Goal: Task Accomplishment & Management: Manage account settings

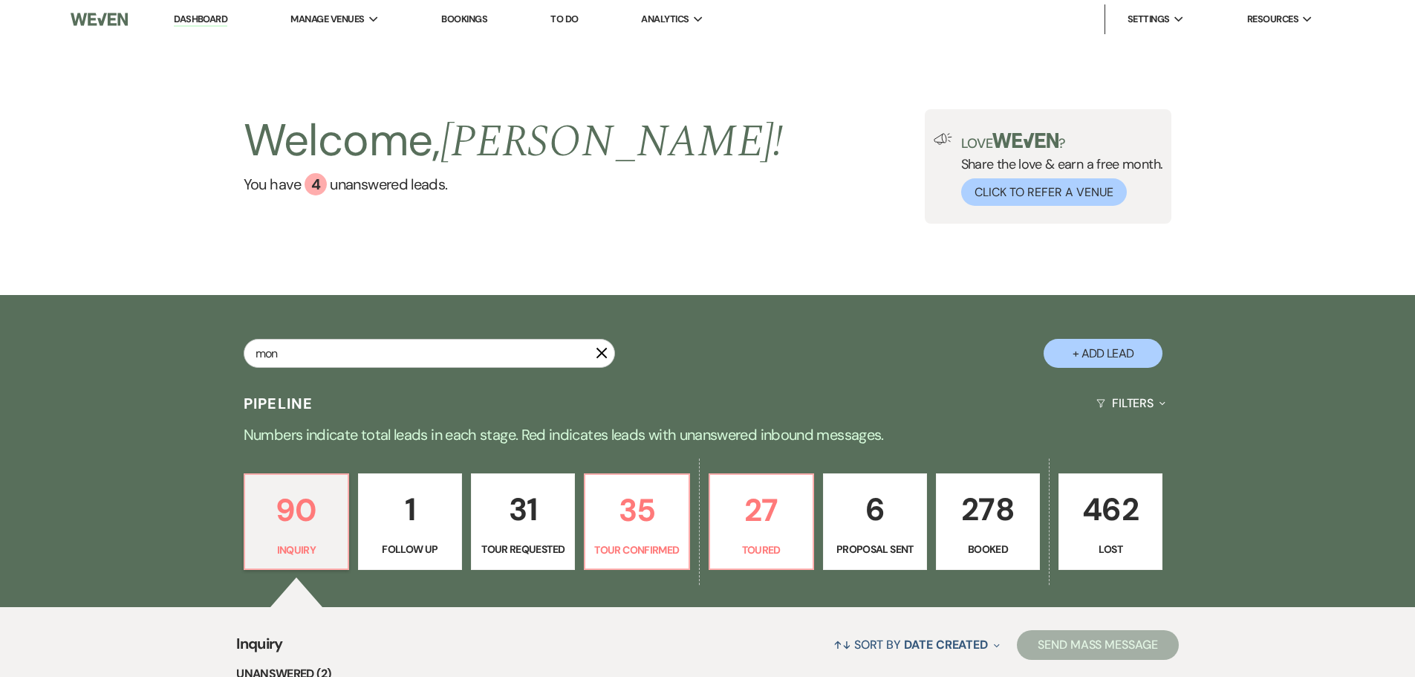
type input "mont"
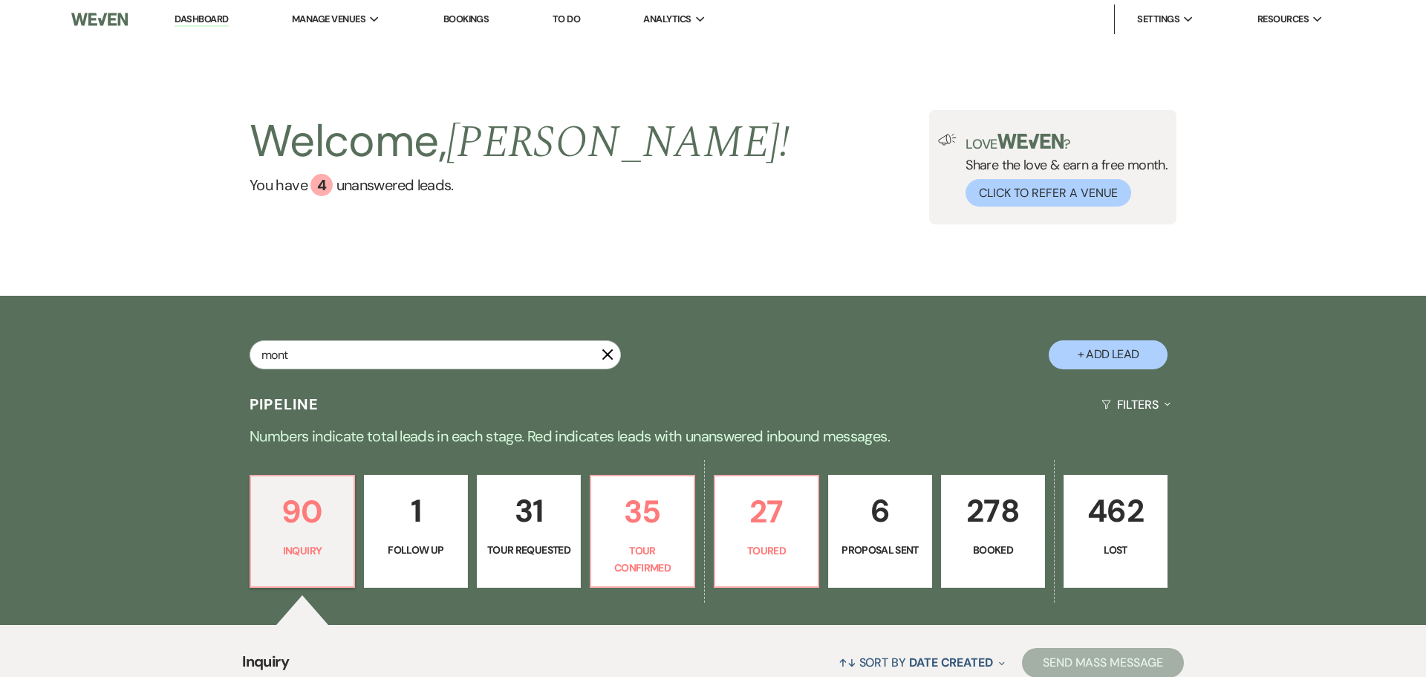
select select "8"
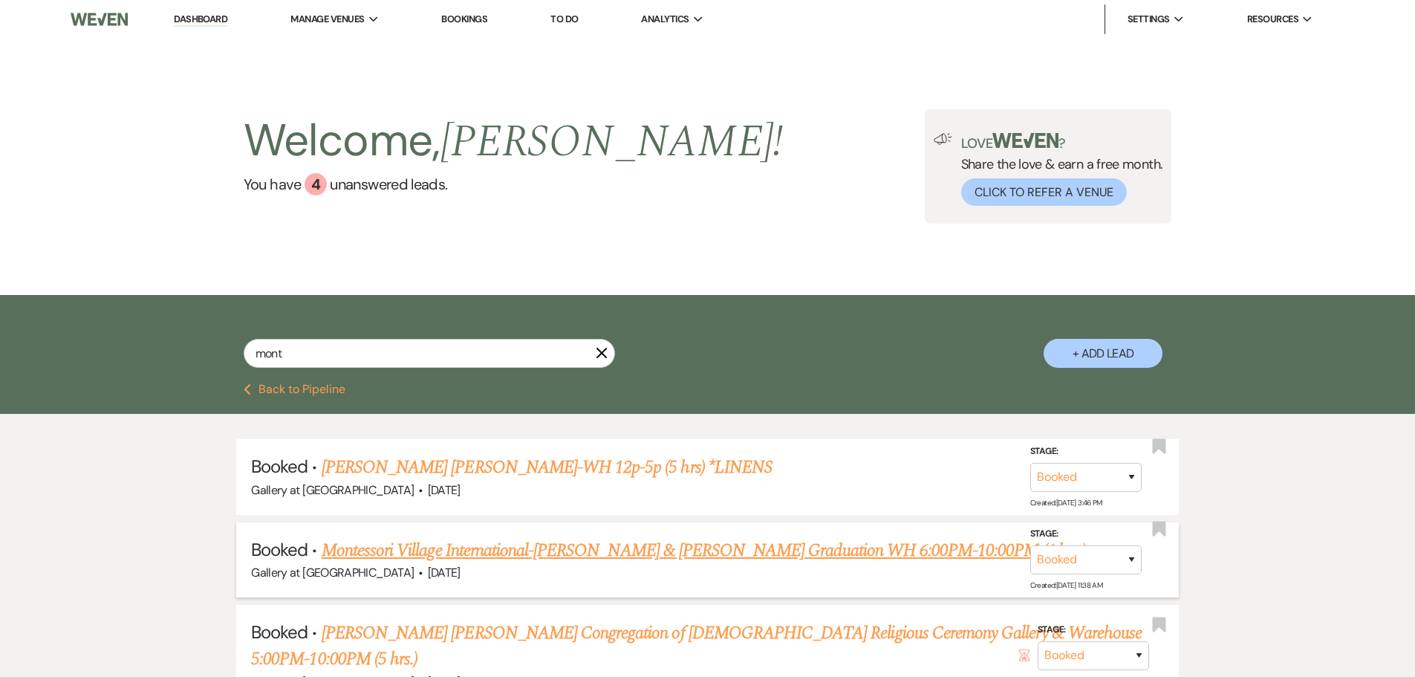
type input "mont"
click at [595, 539] on link "Montessori Village International-[PERSON_NAME] & [PERSON_NAME] Graduation WH 6:…" at bounding box center [704, 550] width 765 height 27
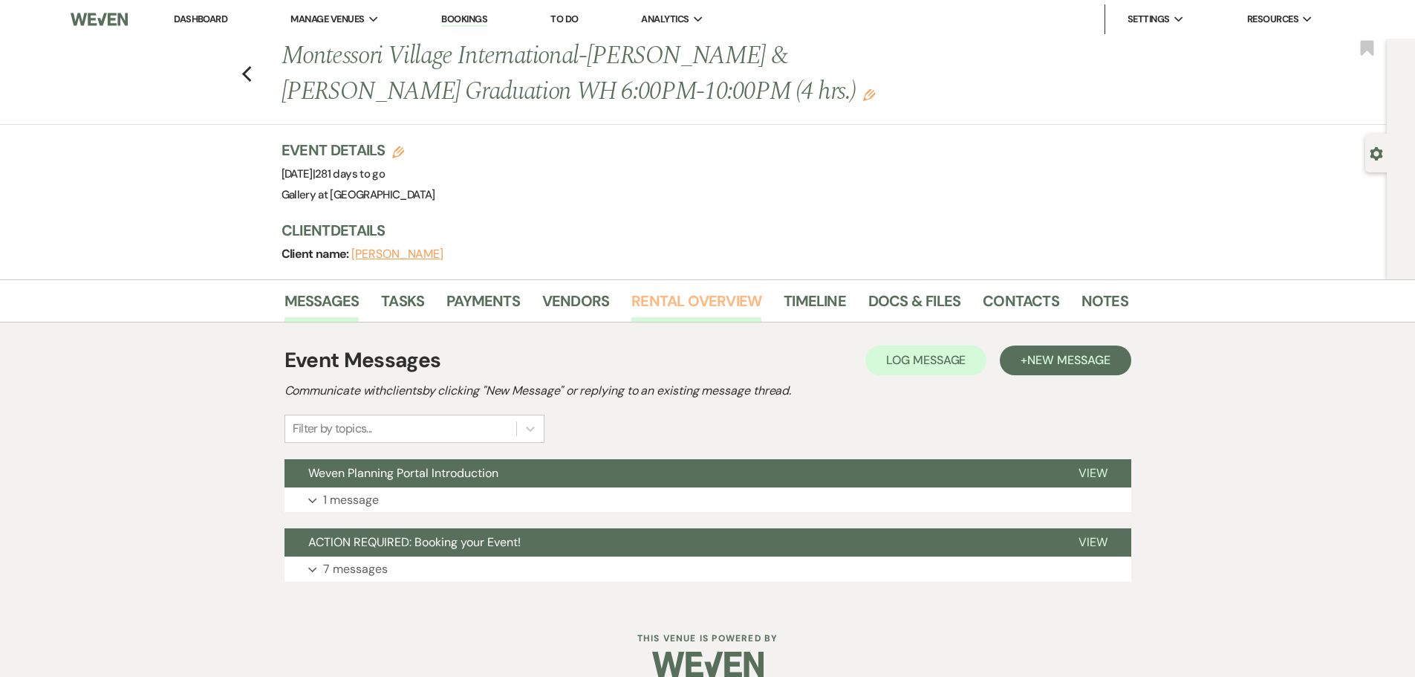
click at [687, 295] on link "Rental Overview" at bounding box center [697, 305] width 130 height 33
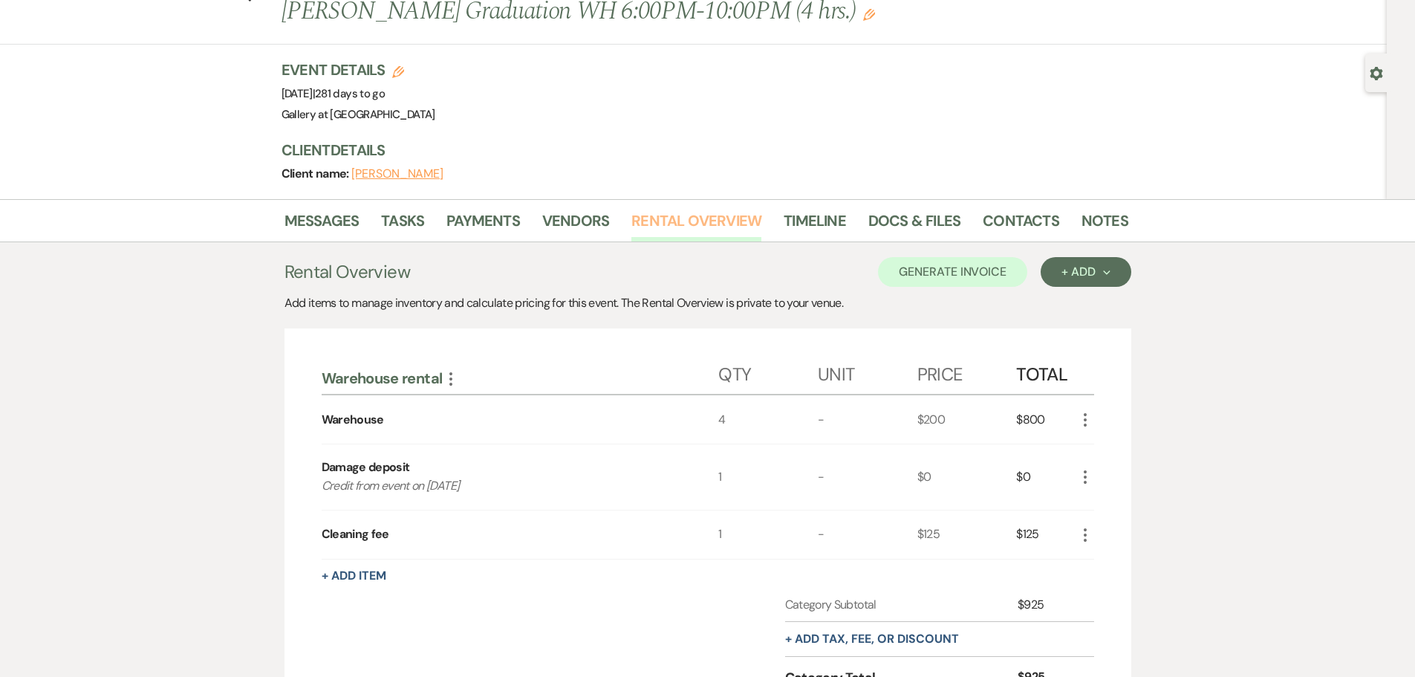
scroll to position [223, 0]
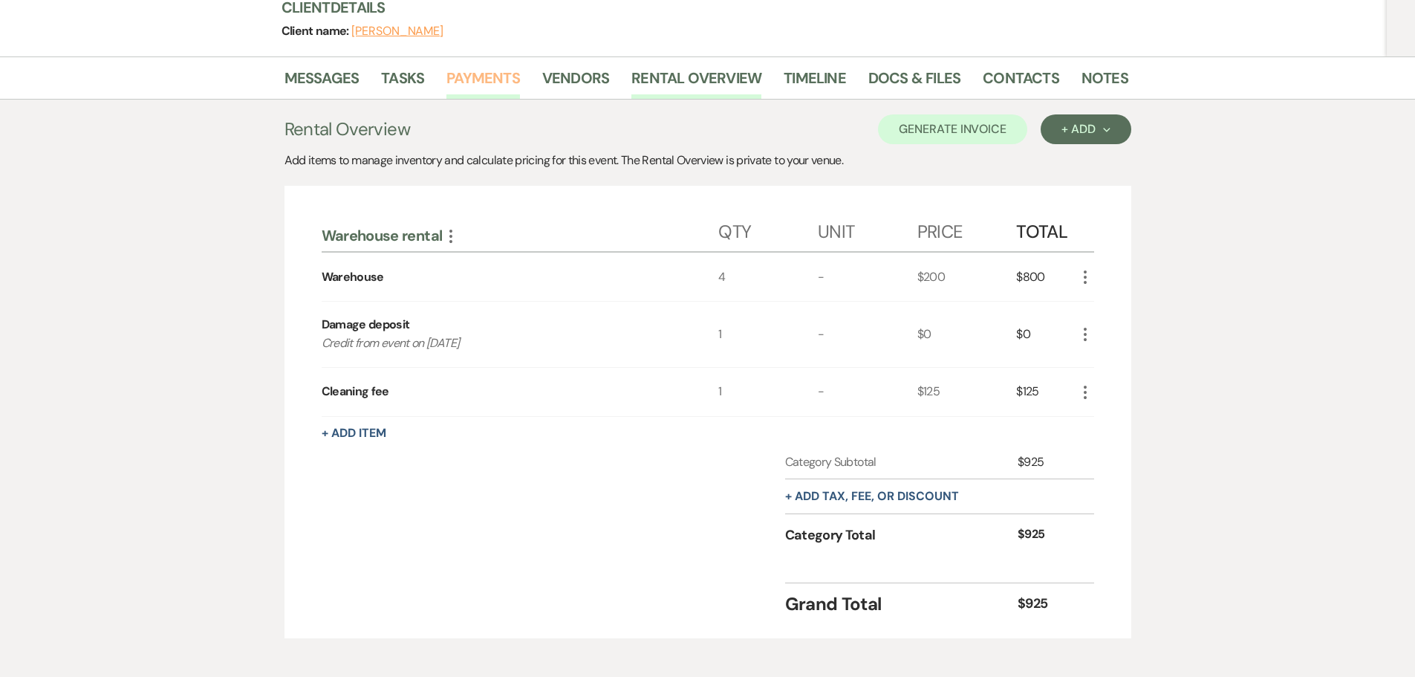
click at [478, 77] on link "Payments" at bounding box center [484, 82] width 74 height 33
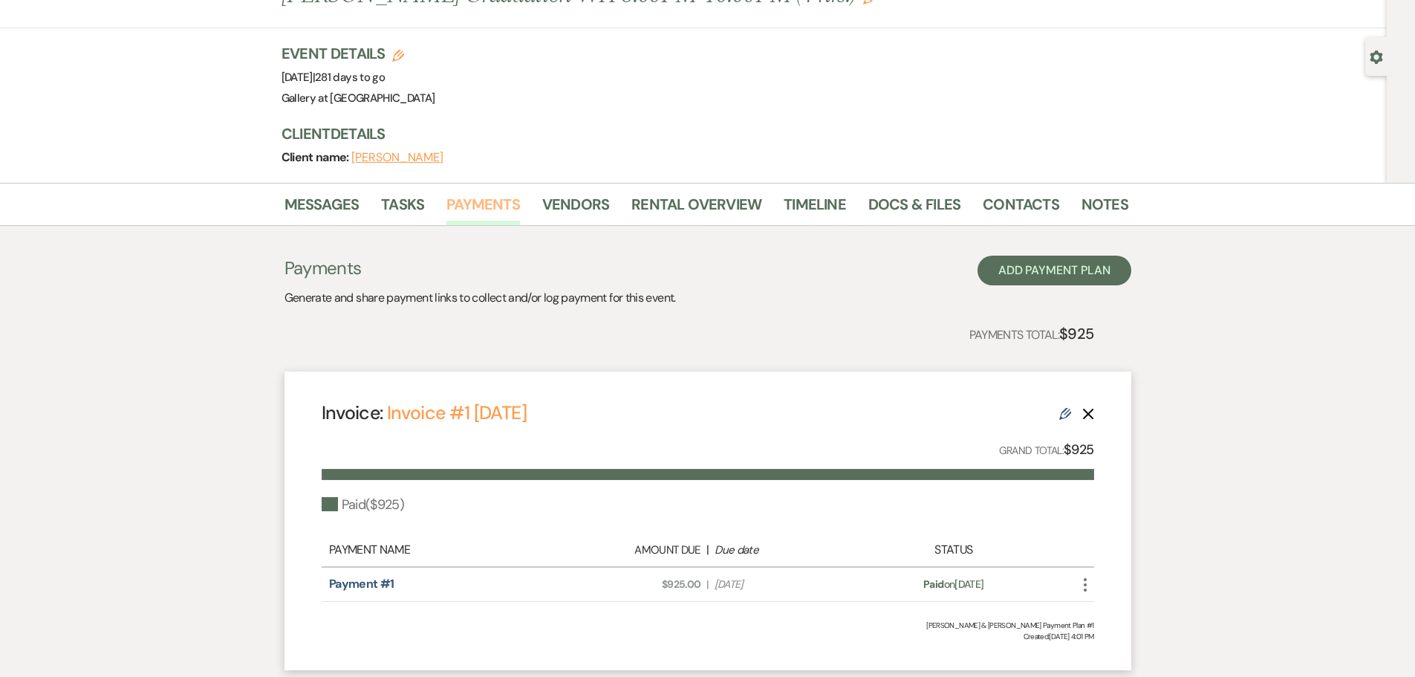
scroll to position [201, 0]
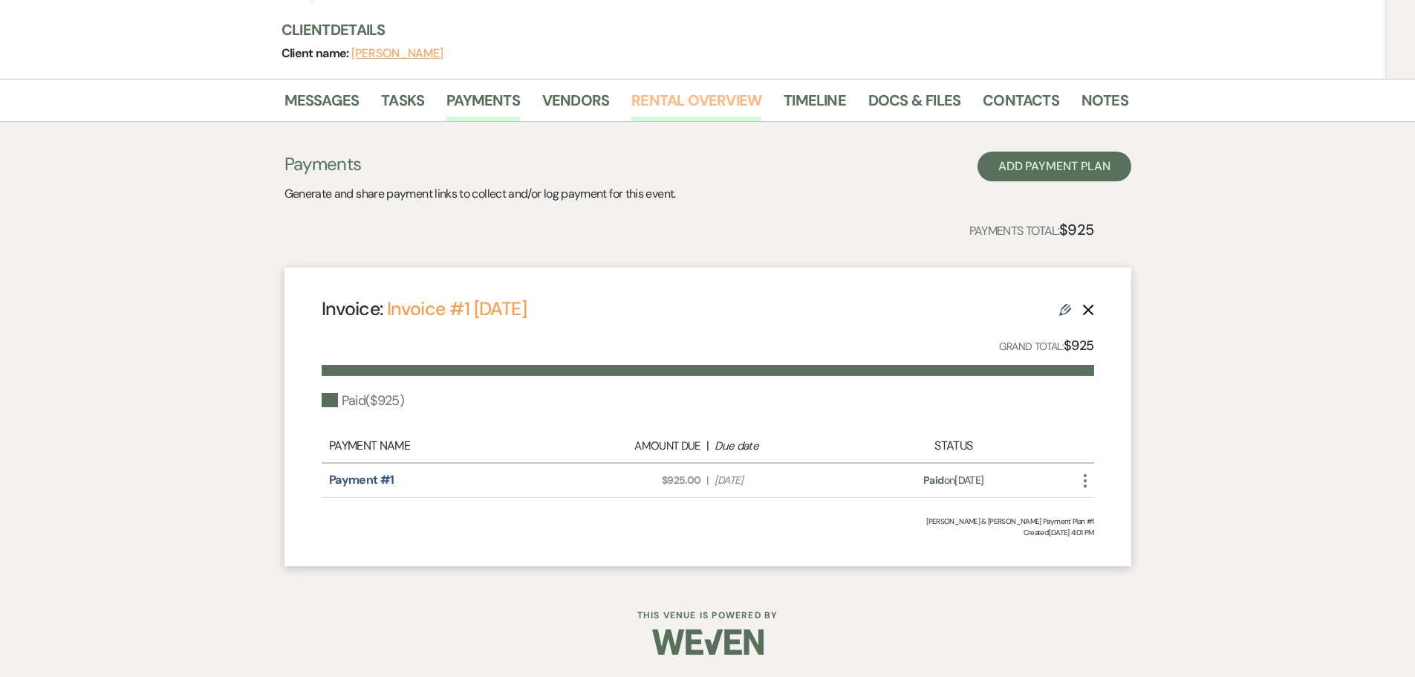
click at [704, 100] on link "Rental Overview" at bounding box center [697, 104] width 130 height 33
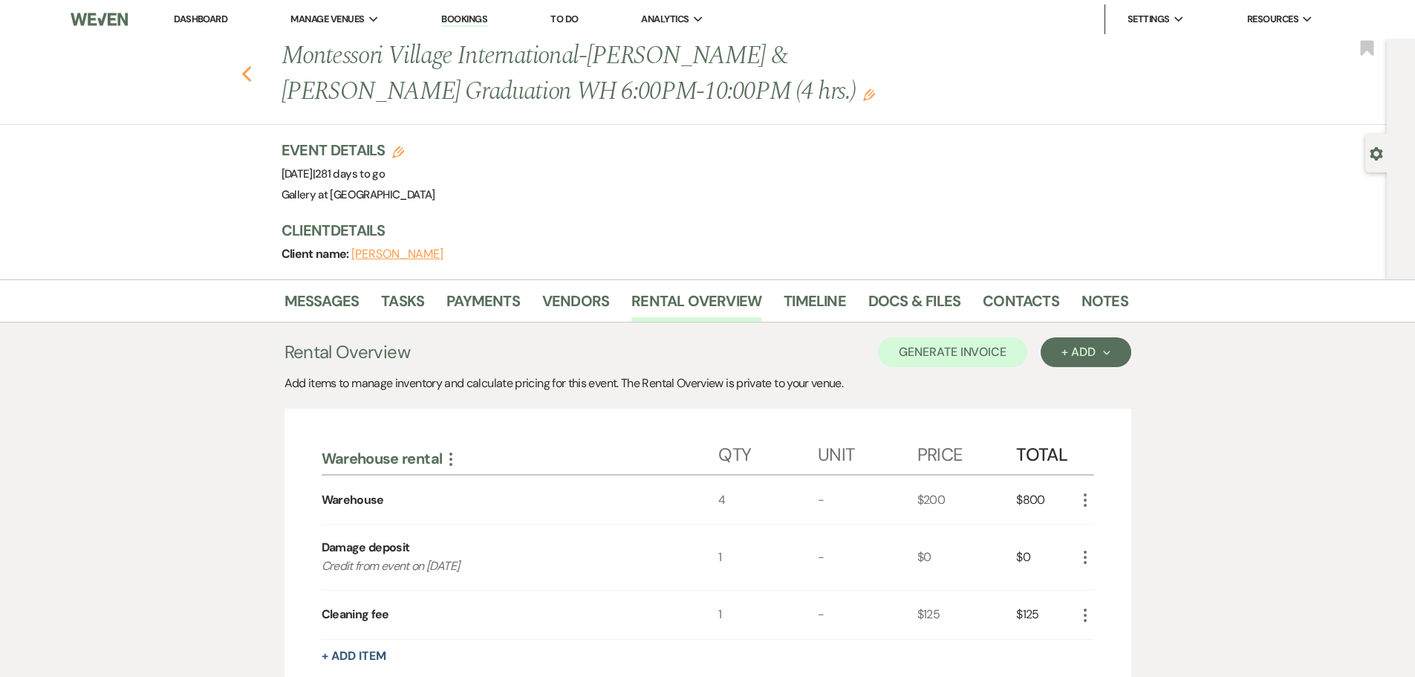
click at [251, 74] on icon "Previous" at bounding box center [246, 74] width 11 height 18
select select "8"
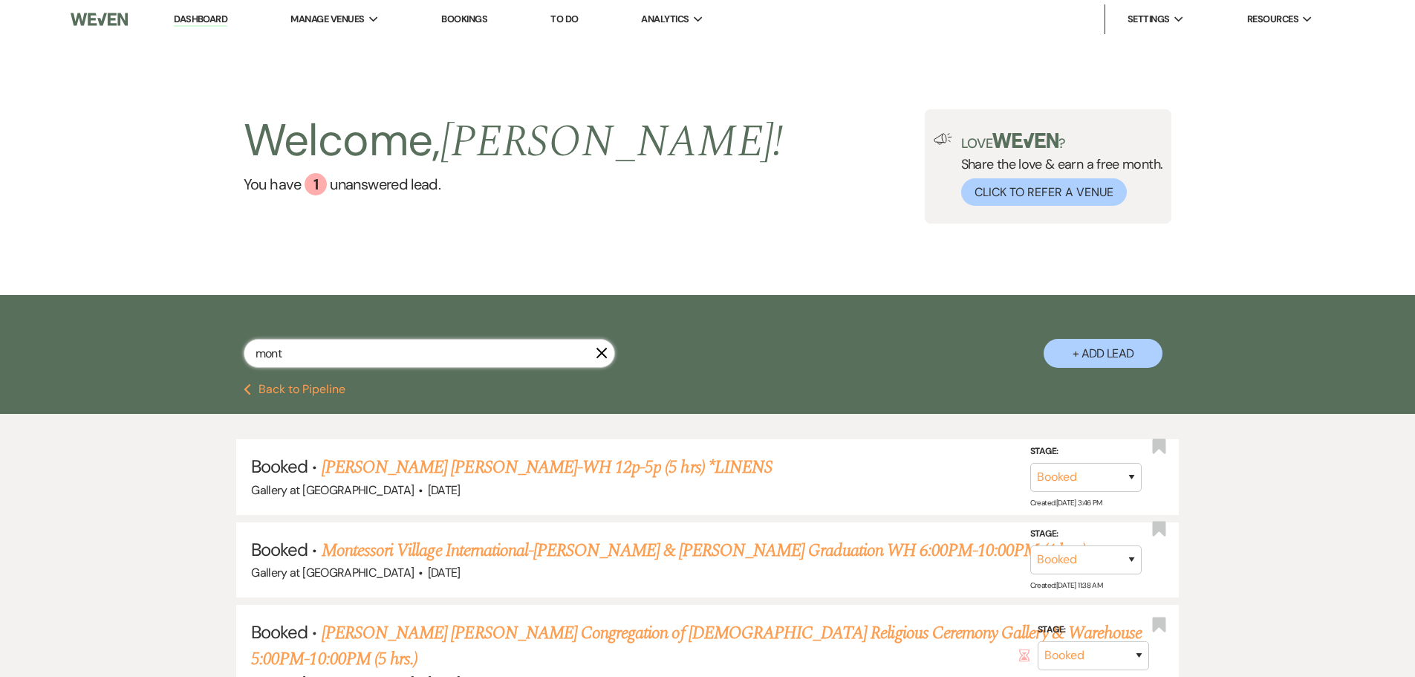
drag, startPoint x: 401, startPoint y: 355, endPoint x: -64, endPoint y: 358, distance: 465.1
type input "[PERSON_NAME]"
select select "6"
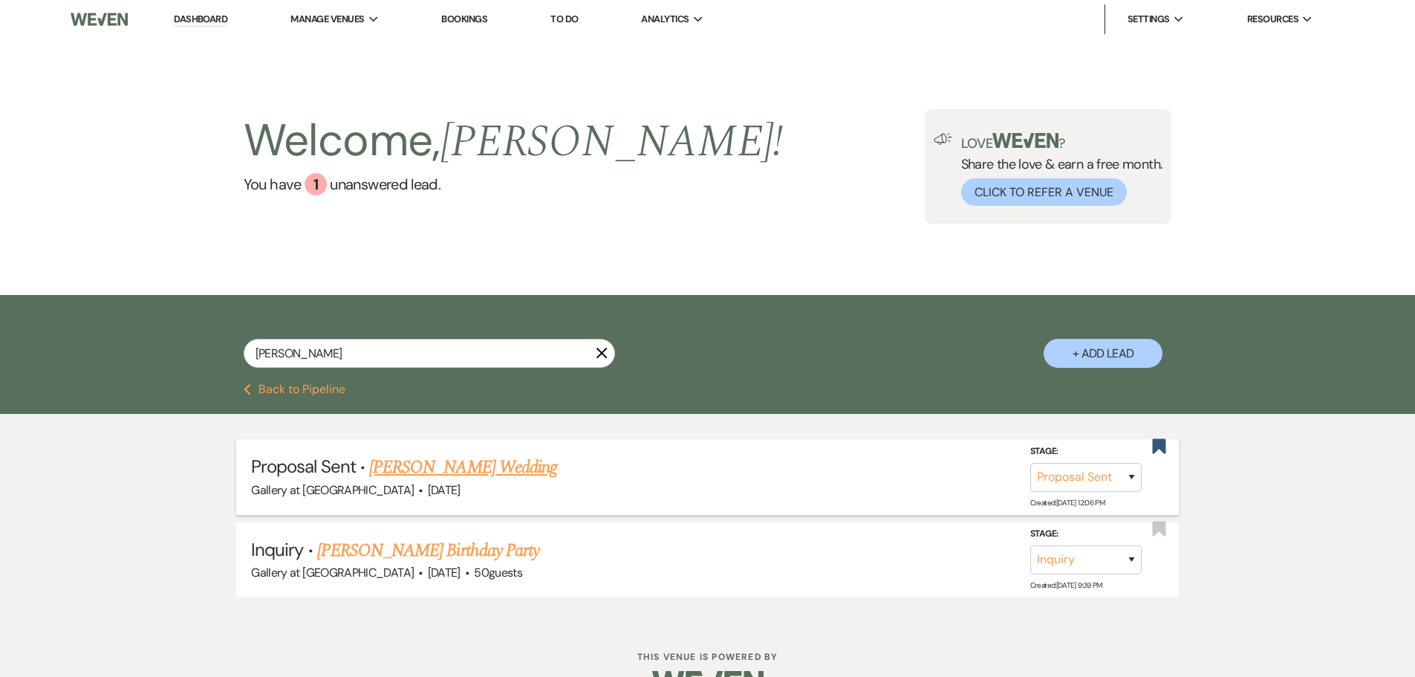
click at [464, 464] on link "[PERSON_NAME] Wedding" at bounding box center [463, 467] width 188 height 27
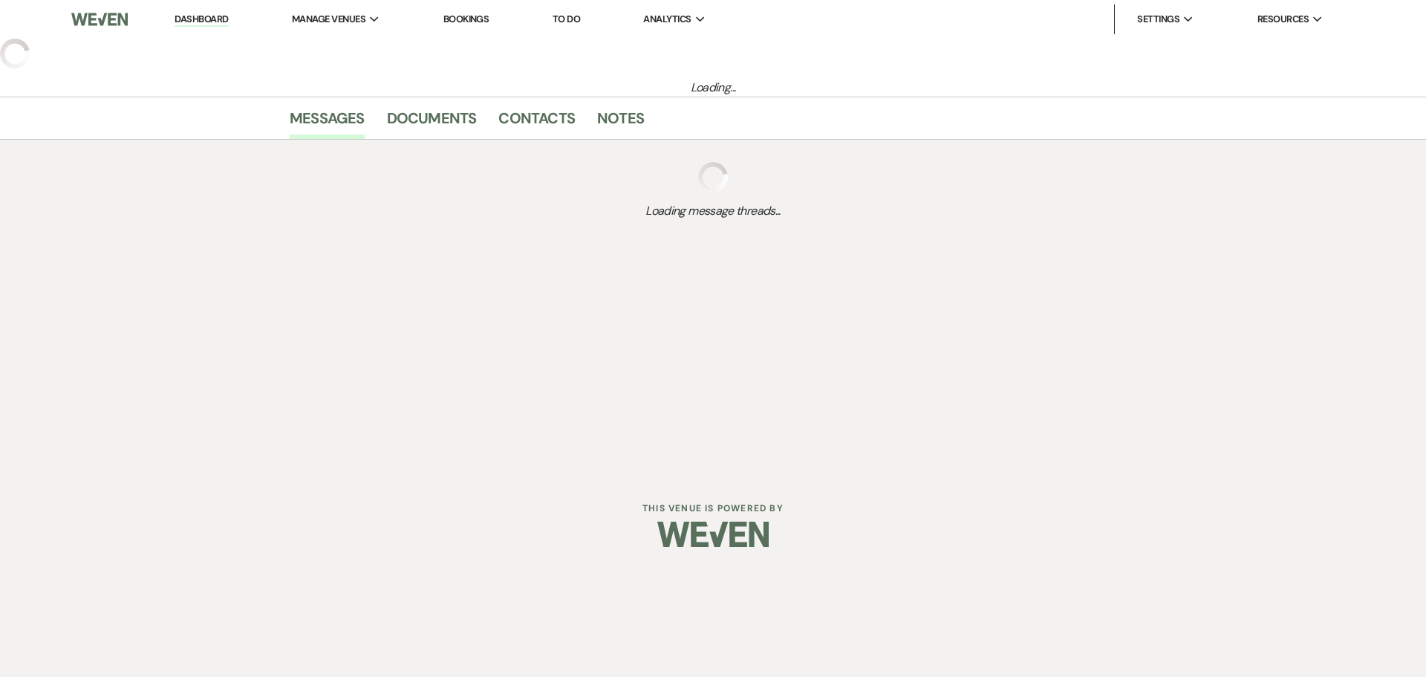
select select "6"
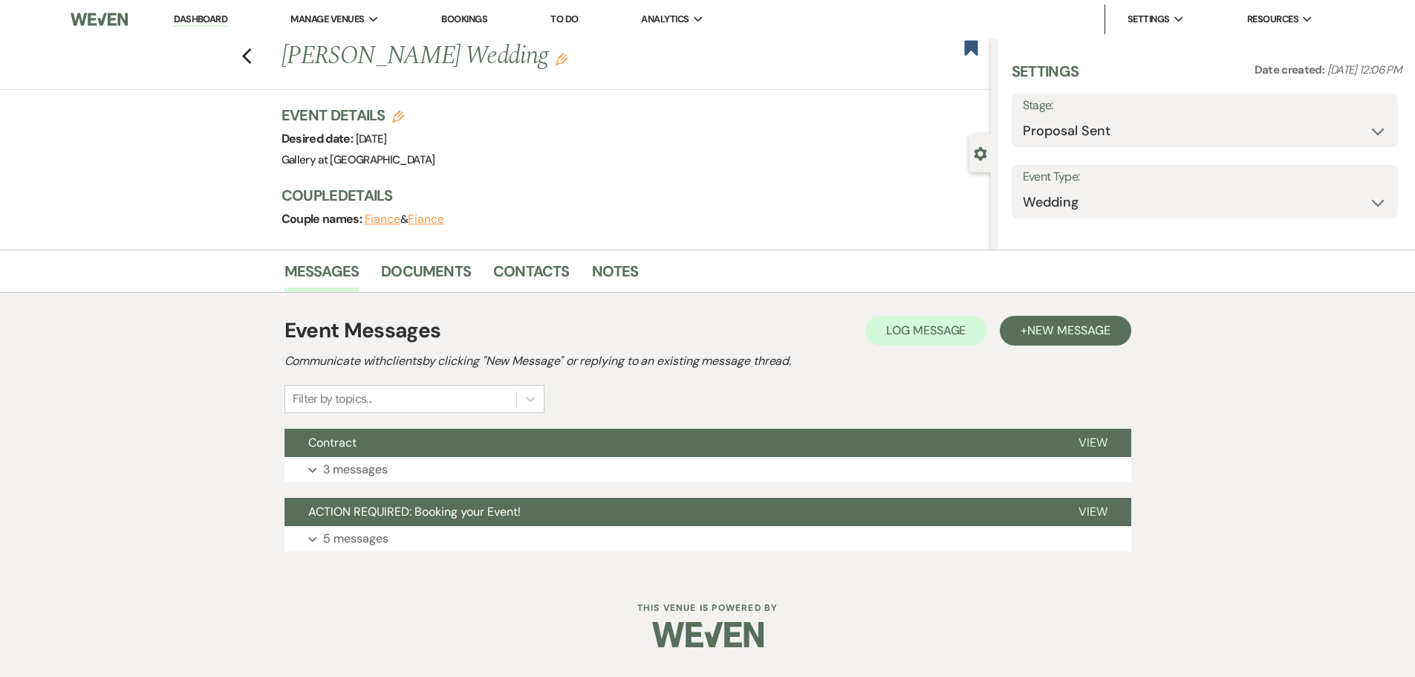
select select "22"
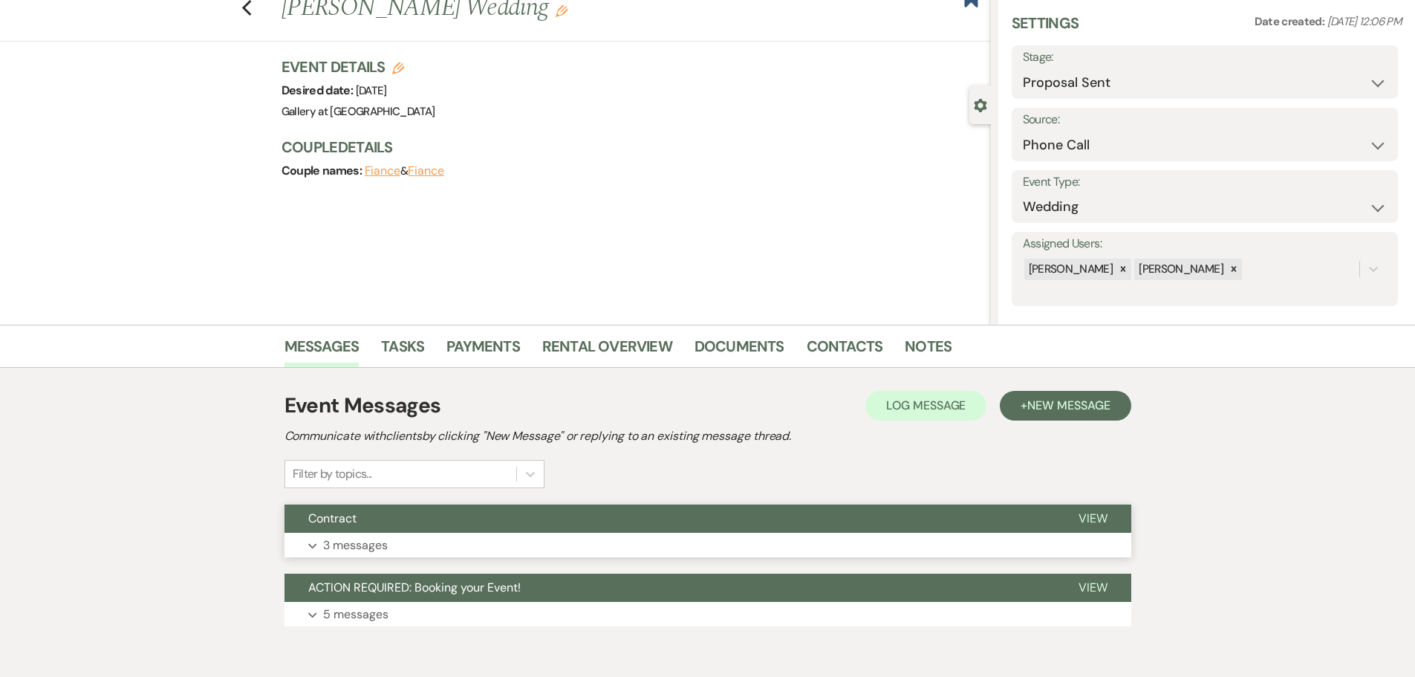
scroll to position [74, 0]
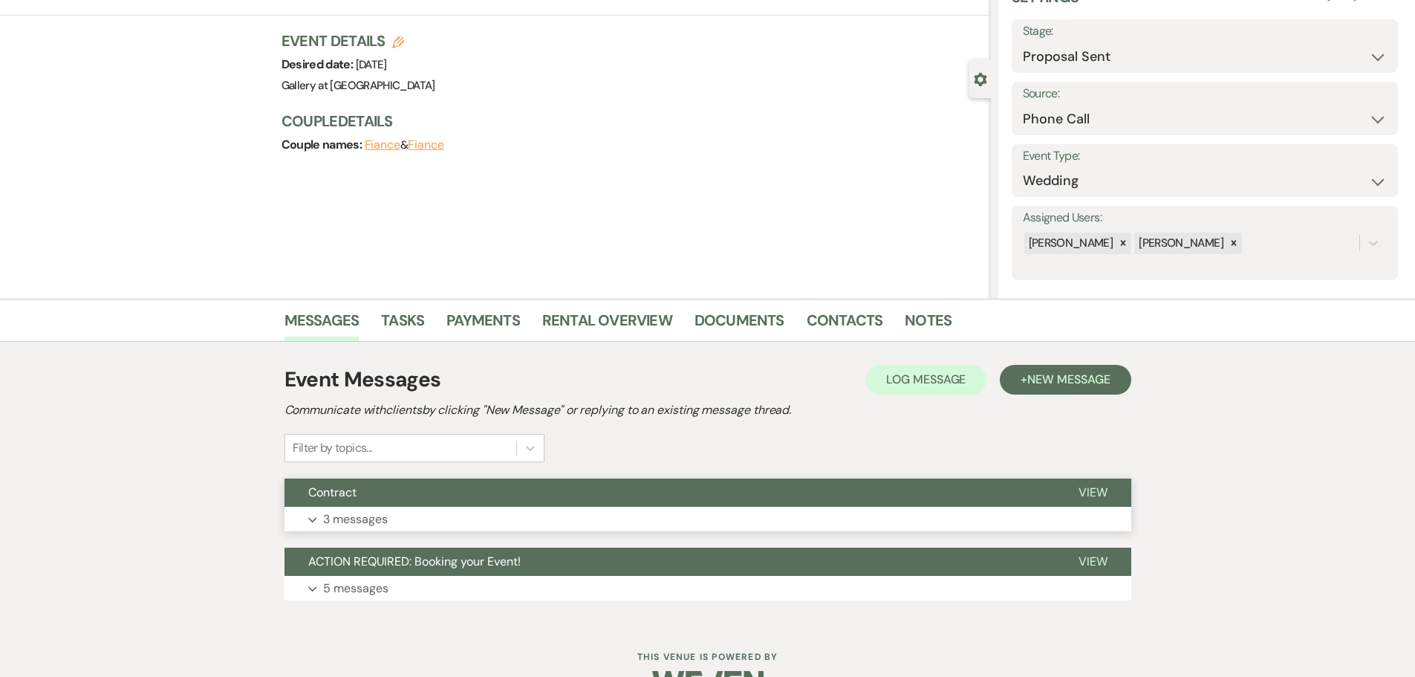
click at [569, 493] on button "Contract" at bounding box center [670, 492] width 770 height 28
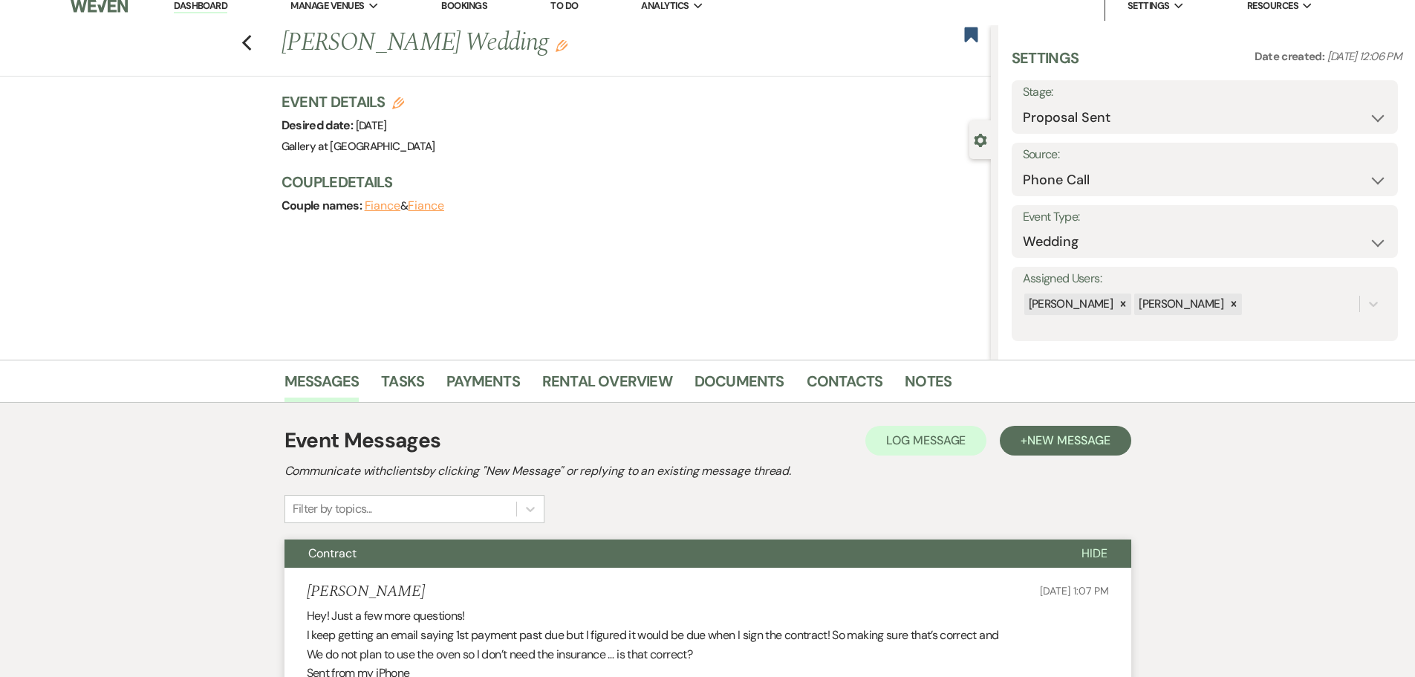
scroll to position [0, 0]
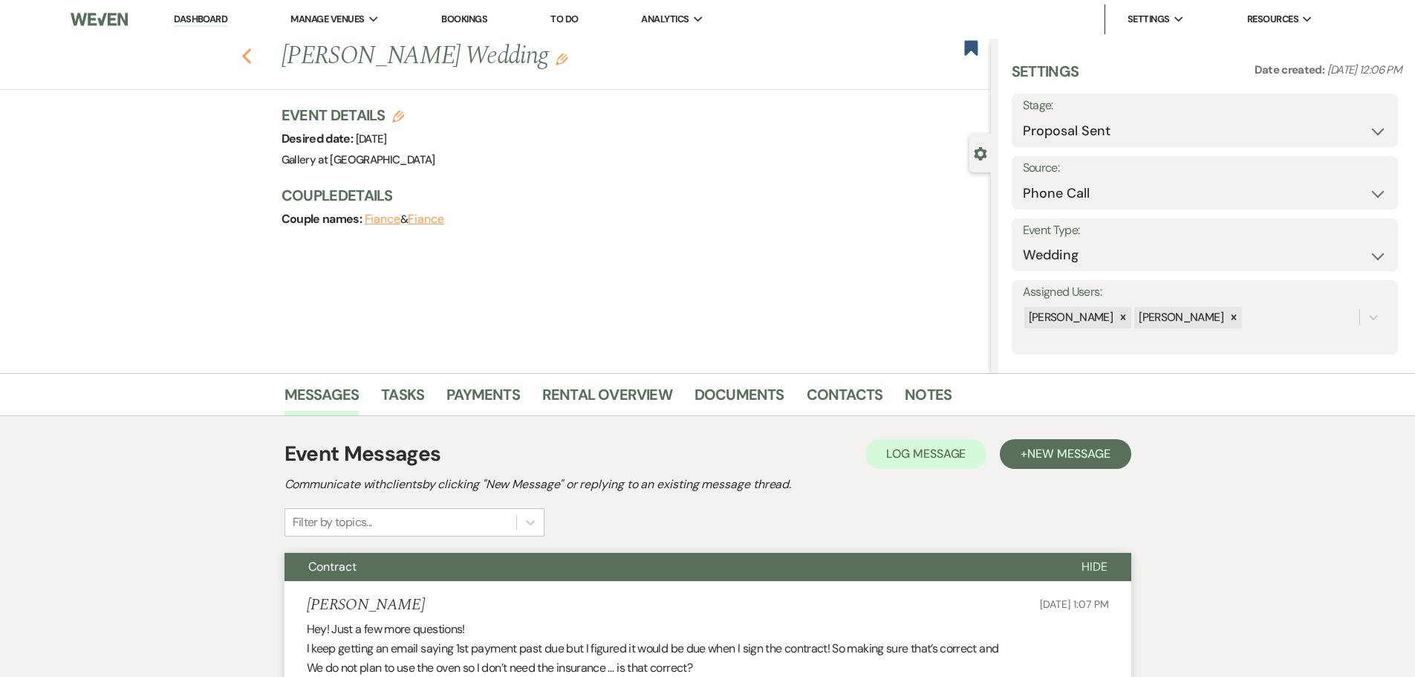
click at [251, 56] on icon "Previous" at bounding box center [246, 57] width 11 height 18
select select "6"
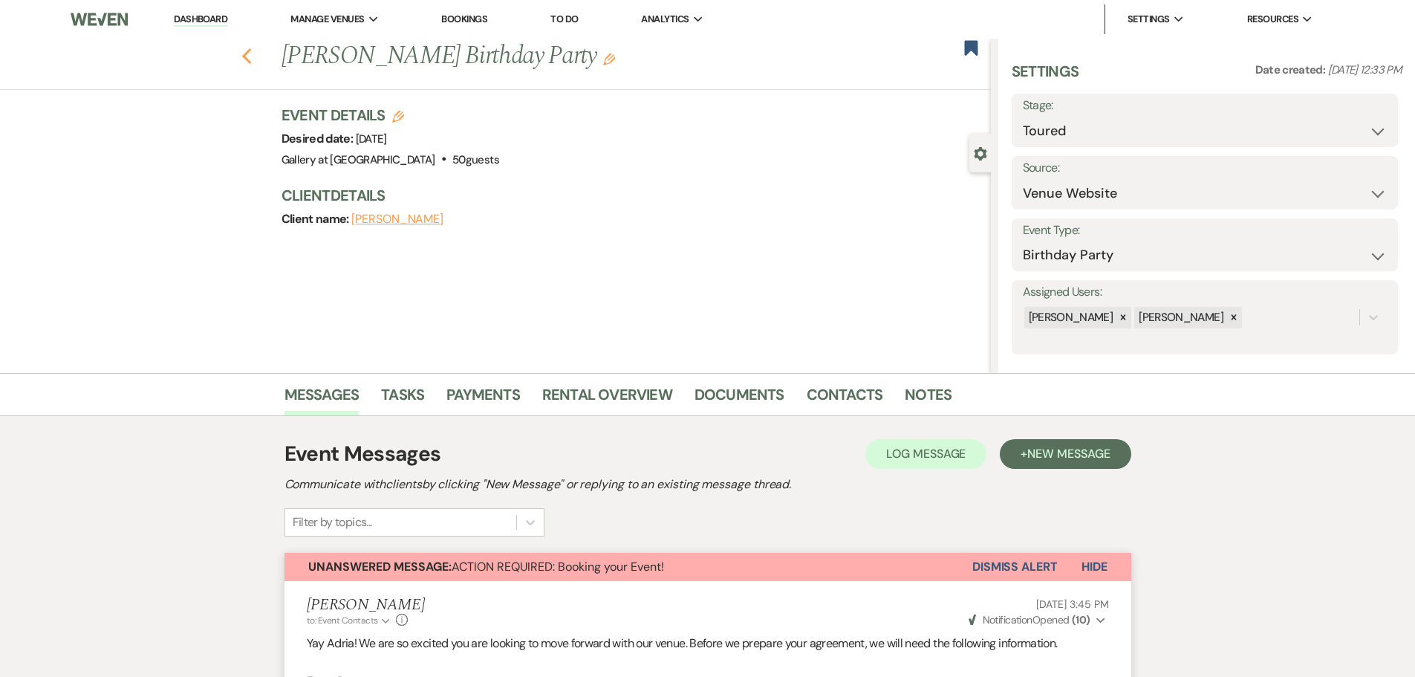
click at [252, 48] on icon "Previous" at bounding box center [246, 57] width 11 height 18
